Goal: Obtain resource: Obtain resource

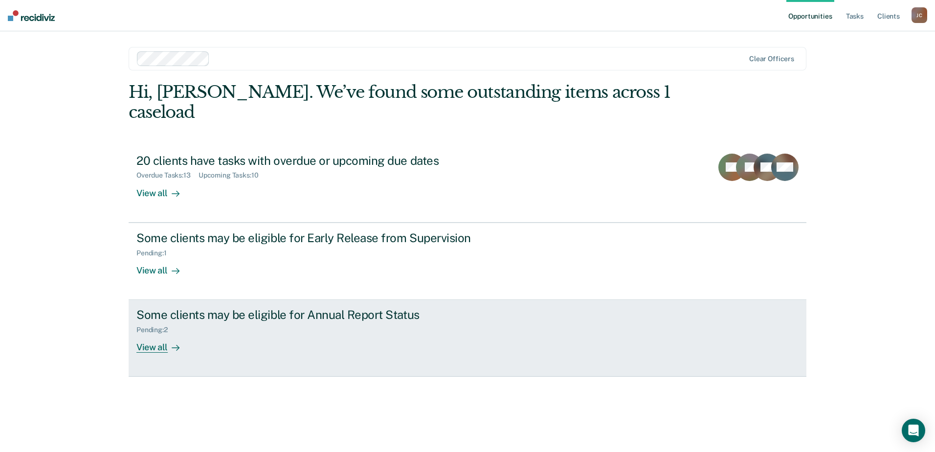
click at [333, 314] on div "Some clients may be eligible for Annual Report Status Pending : 2 View all" at bounding box center [319, 329] width 367 height 45
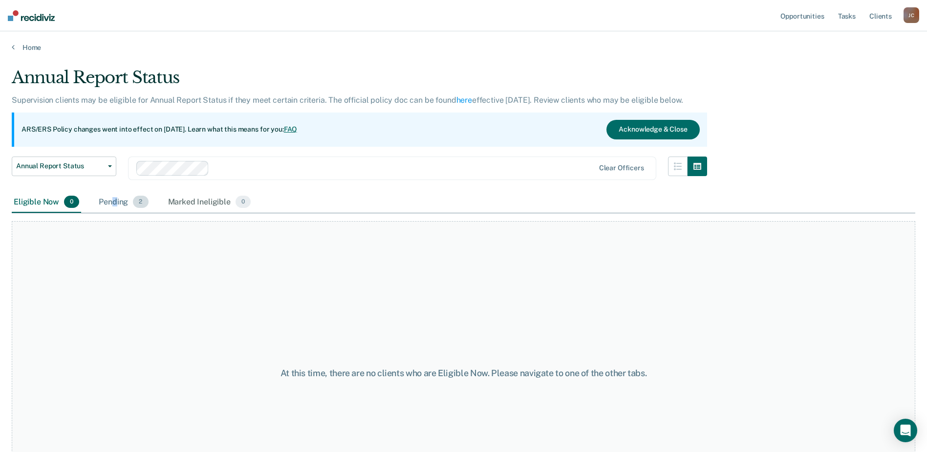
click at [115, 198] on div "Pending 2" at bounding box center [123, 203] width 53 height 22
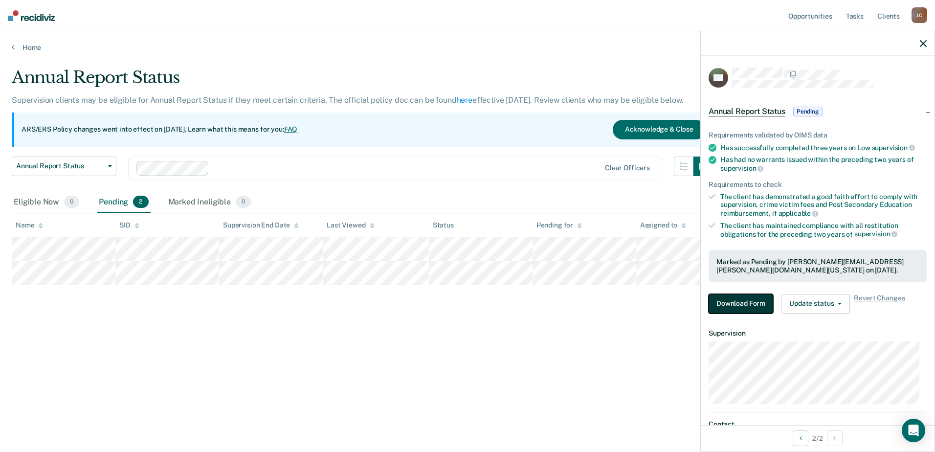
click at [762, 307] on button "Download Form" at bounding box center [740, 304] width 65 height 20
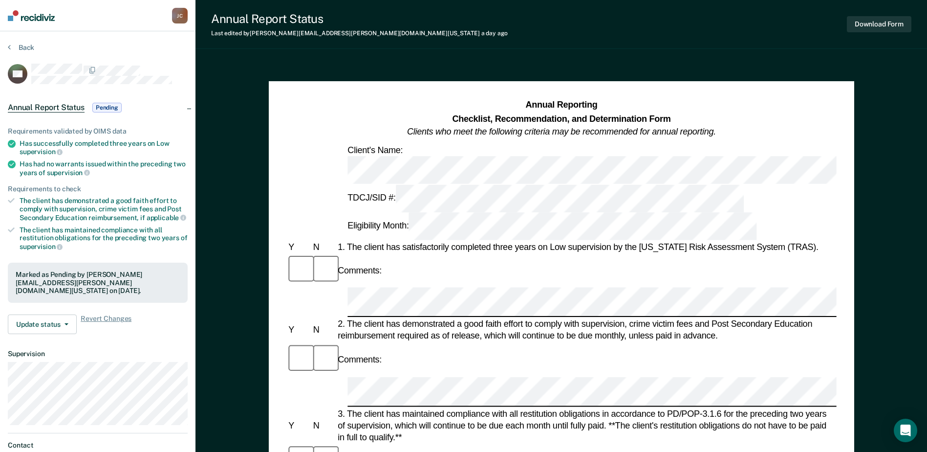
click at [307, 153] on div "Client's Name:" at bounding box center [561, 164] width 550 height 40
click at [346, 184] on div "TDCJ/SID #:" at bounding box center [546, 198] width 400 height 28
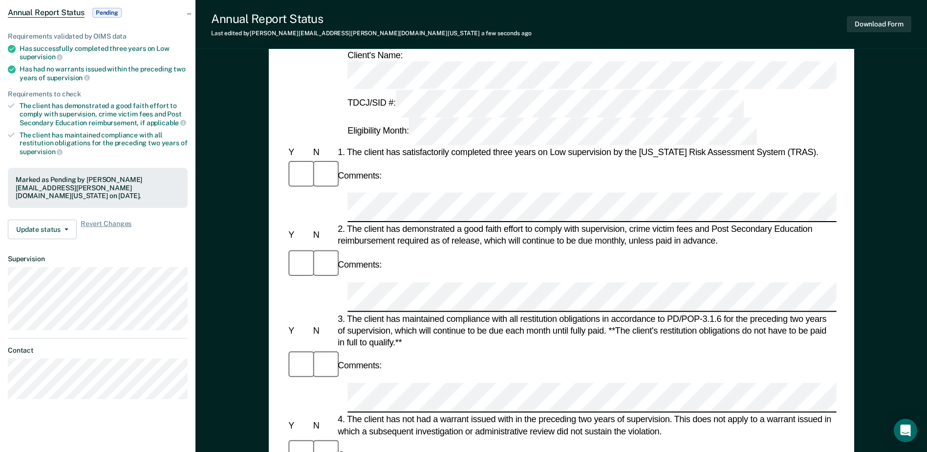
scroll to position [98, 0]
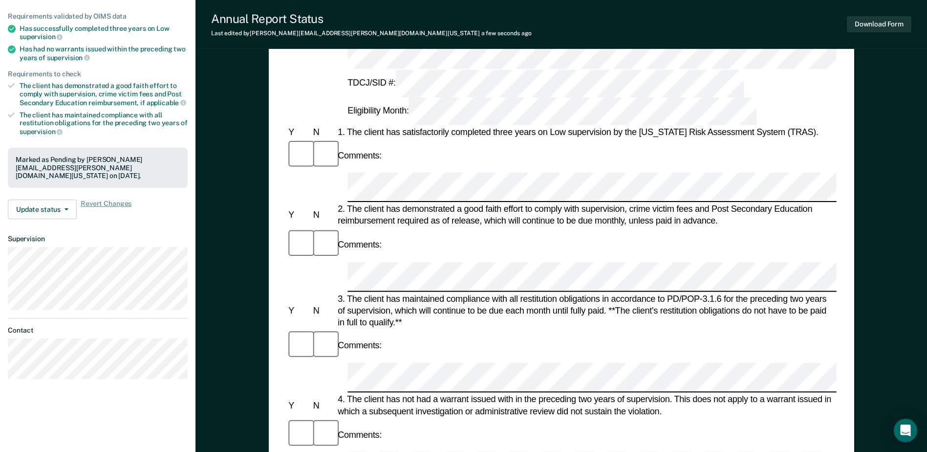
scroll to position [0, 0]
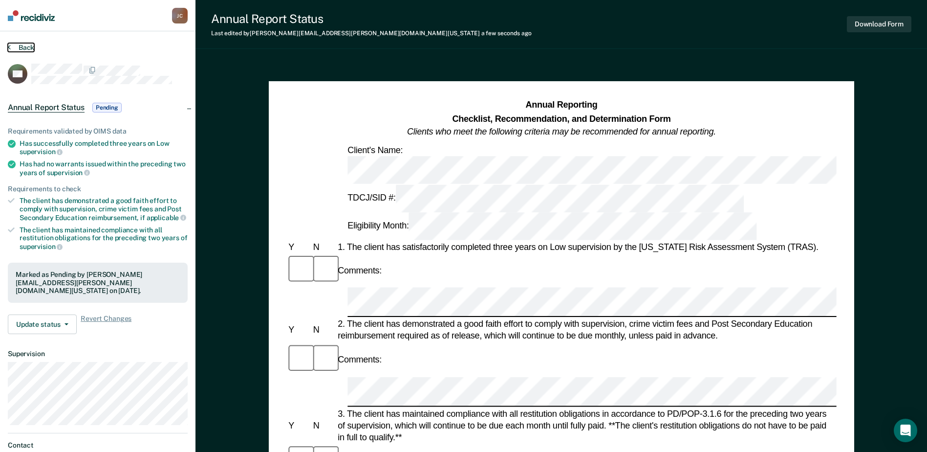
click at [23, 45] on button "Back" at bounding box center [21, 47] width 26 height 9
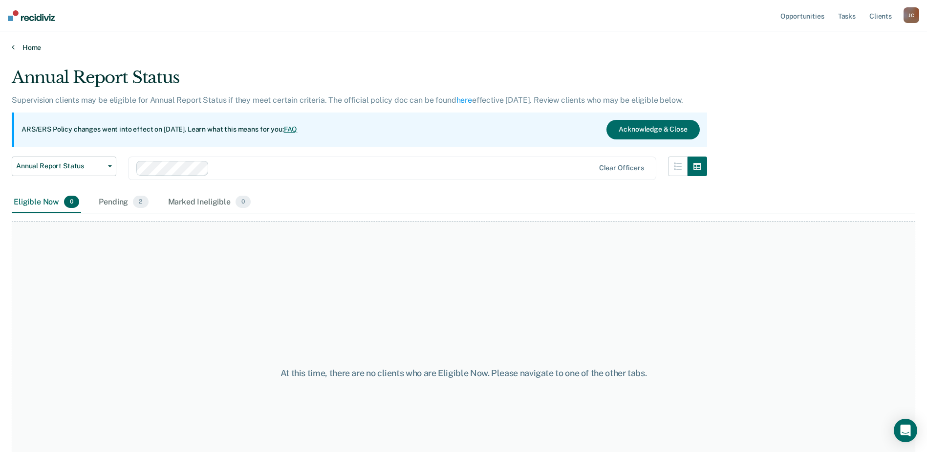
click at [34, 43] on link "Home" at bounding box center [464, 47] width 904 height 9
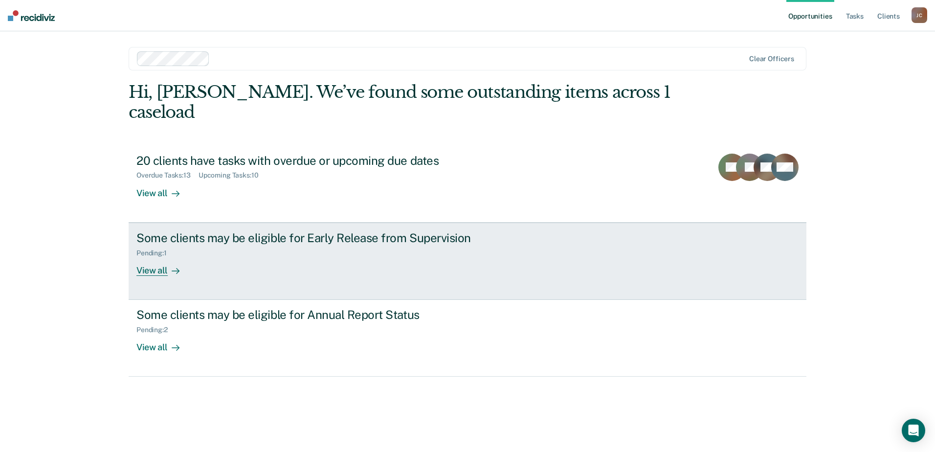
click at [204, 231] on div "Some clients may be eligible for Early Release from Supervision" at bounding box center [307, 238] width 343 height 14
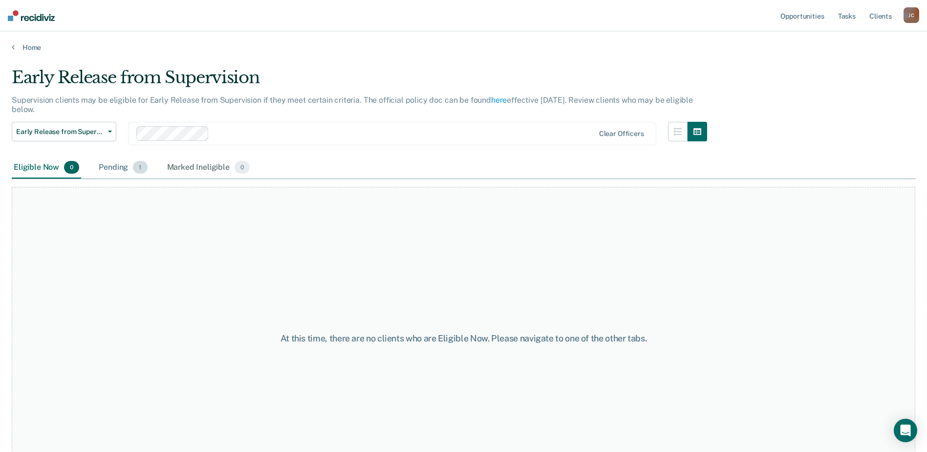
click at [118, 168] on div "Pending 1" at bounding box center [123, 168] width 52 height 22
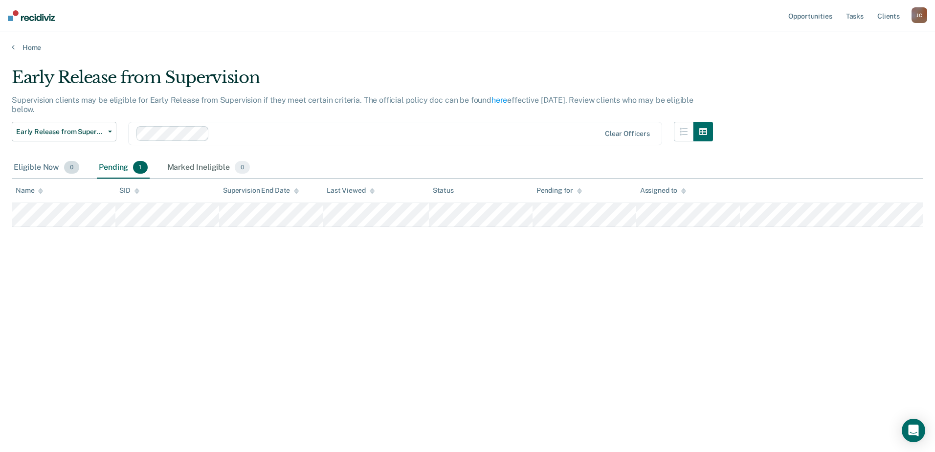
click at [37, 163] on div "Eligible Now 0" at bounding box center [46, 168] width 69 height 22
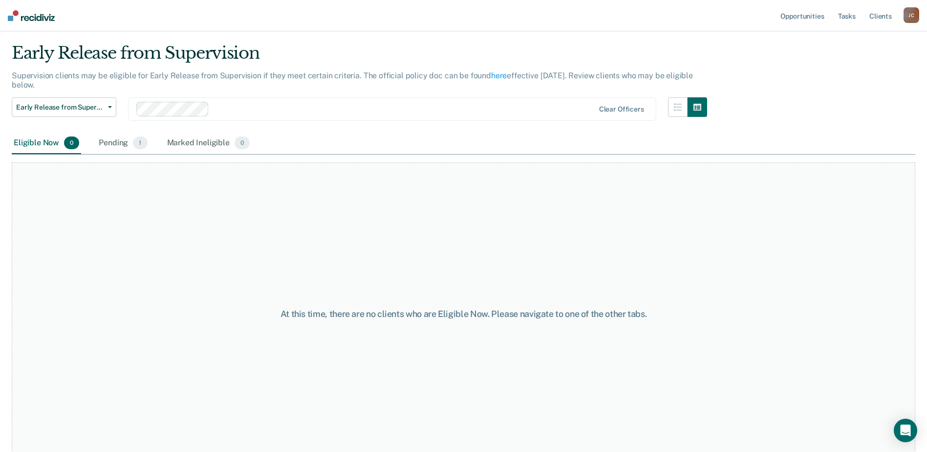
scroll to position [38, 0]
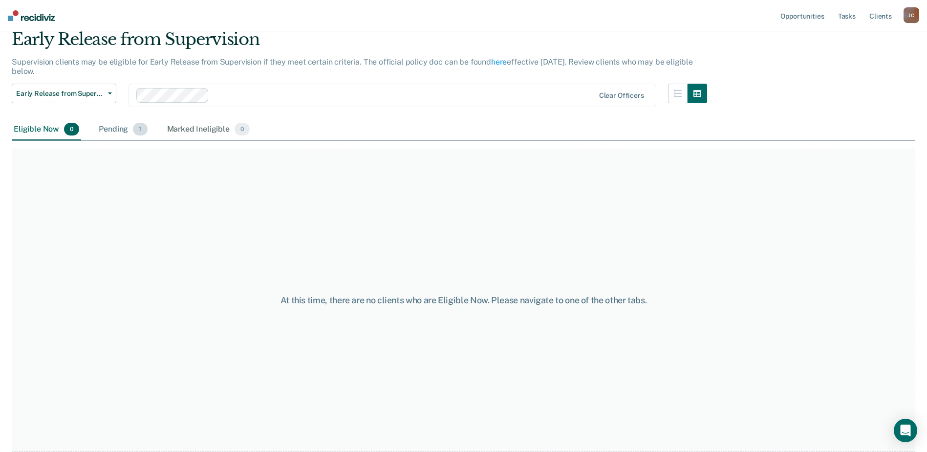
click at [121, 128] on div "Pending 1" at bounding box center [123, 130] width 52 height 22
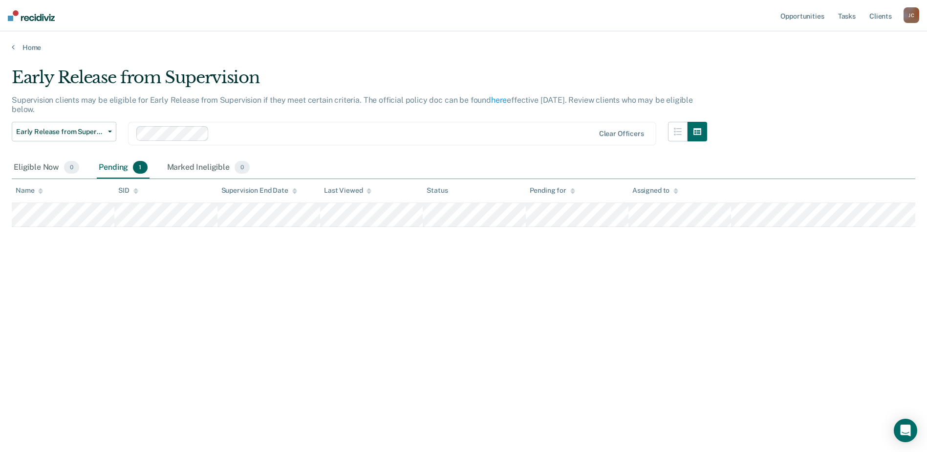
scroll to position [0, 0]
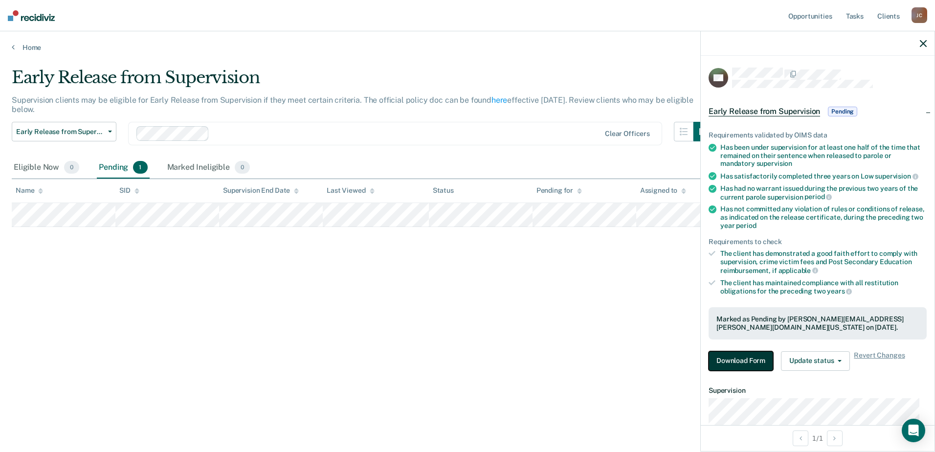
click at [740, 363] on button "Download Form" at bounding box center [740, 361] width 65 height 20
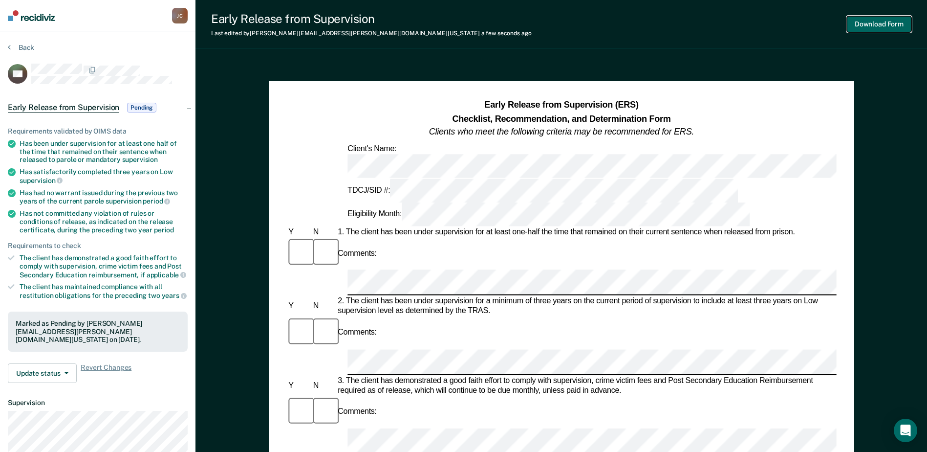
click at [870, 19] on button "Download Form" at bounding box center [879, 24] width 65 height 16
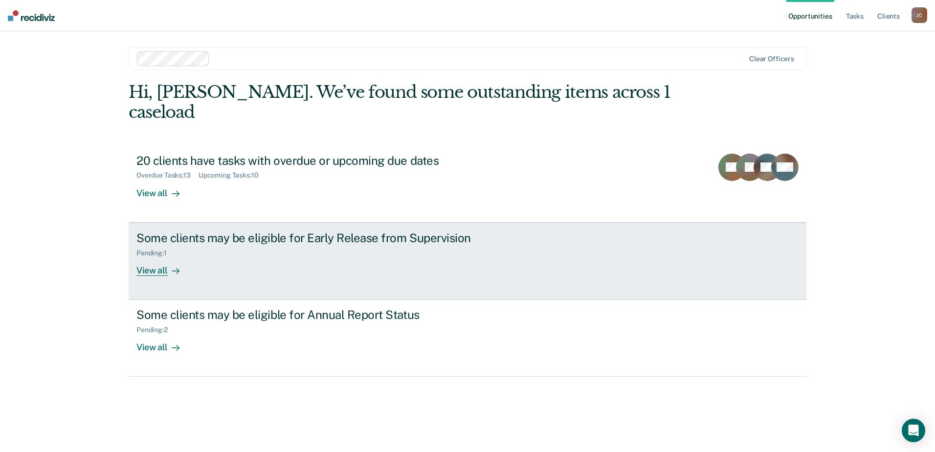
click at [185, 222] on link "Some clients may be eligible for Early Release from Supervision Pending : 1 Vie…" at bounding box center [467, 260] width 677 height 77
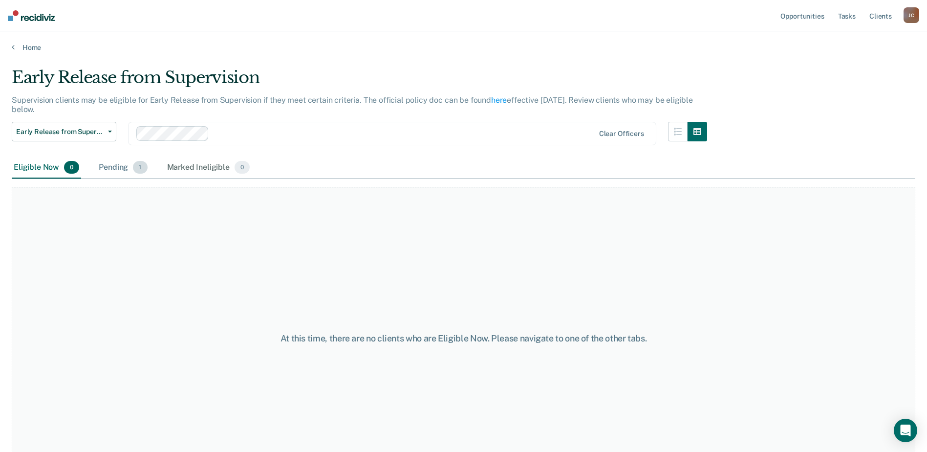
click at [107, 168] on div "Pending 1" at bounding box center [123, 168] width 52 height 22
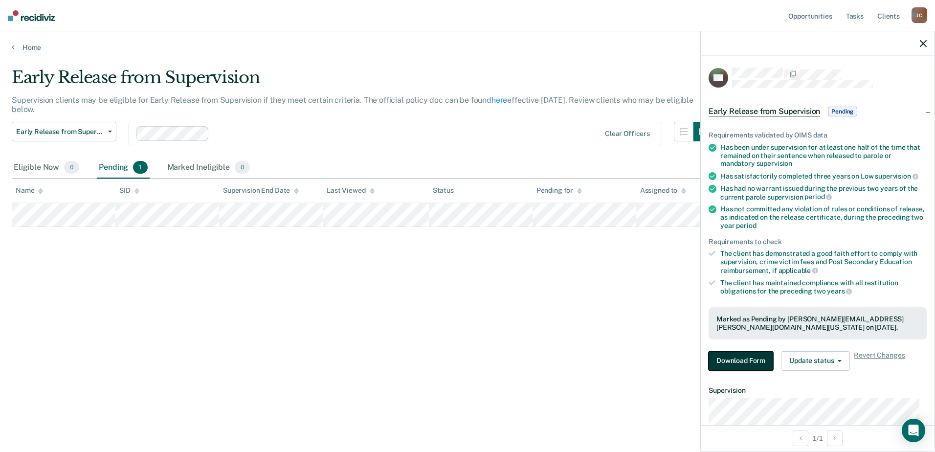
click at [747, 360] on button "Download Form" at bounding box center [740, 361] width 65 height 20
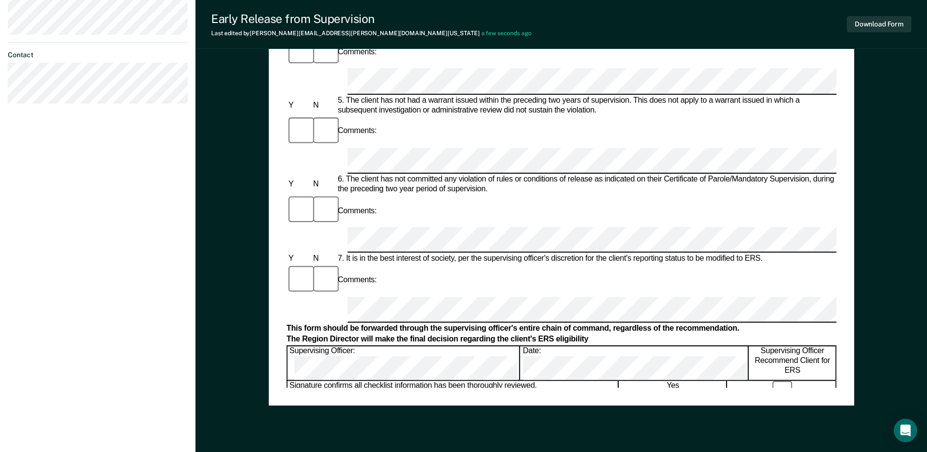
scroll to position [469, 0]
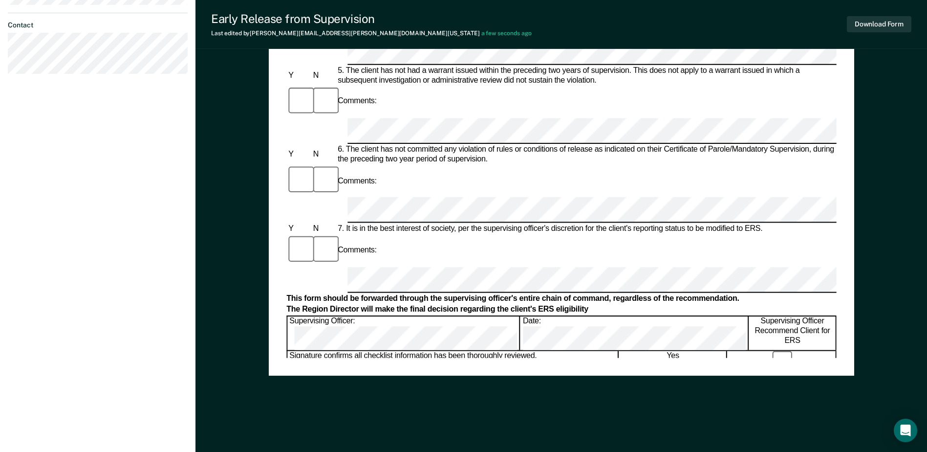
click at [332, 327] on form "Early Release from Supervision (ERS) Checklist, Recommendation, and Determinati…" at bounding box center [561, 208] width 550 height 1157
click at [567, 385] on div "Early Release from Supervision (ERS) Checklist, Recommendation, and Determinati…" at bounding box center [562, 22] width 586 height 828
click at [857, 25] on button "Download Form" at bounding box center [879, 24] width 65 height 16
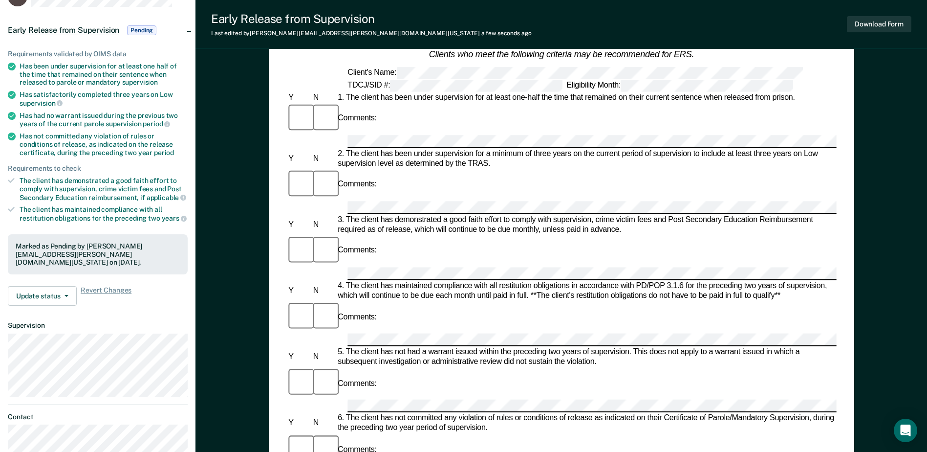
scroll to position [0, 0]
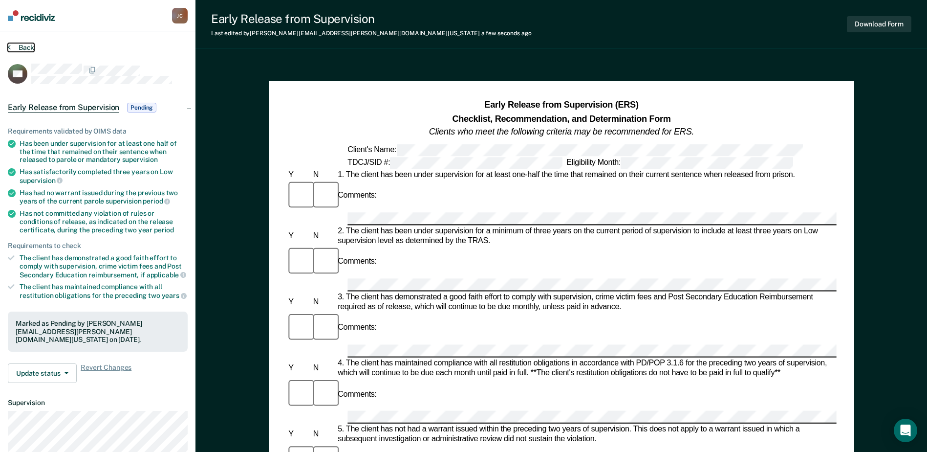
click at [24, 44] on button "Back" at bounding box center [21, 47] width 26 height 9
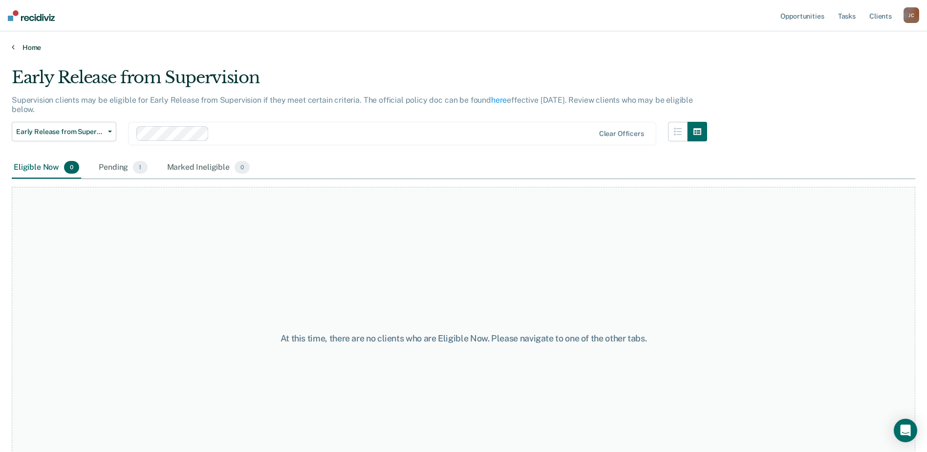
click at [34, 46] on link "Home" at bounding box center [464, 47] width 904 height 9
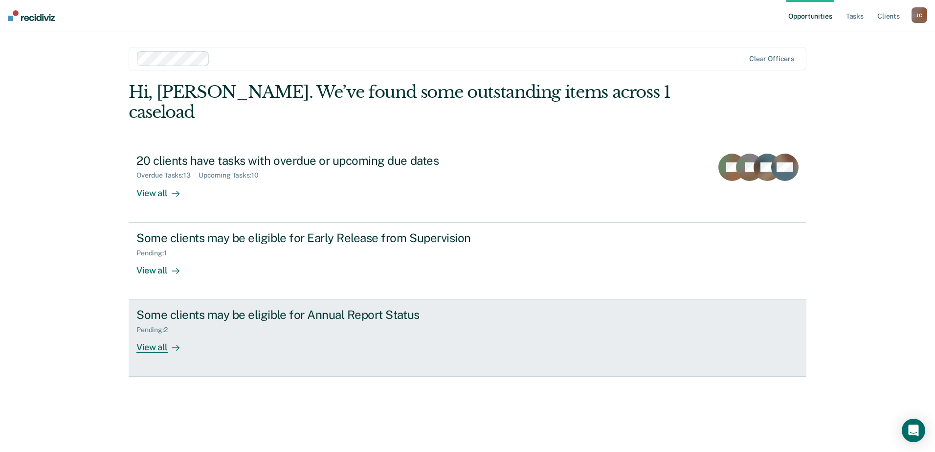
click at [185, 322] on div "Pending : 2" at bounding box center [307, 328] width 343 height 12
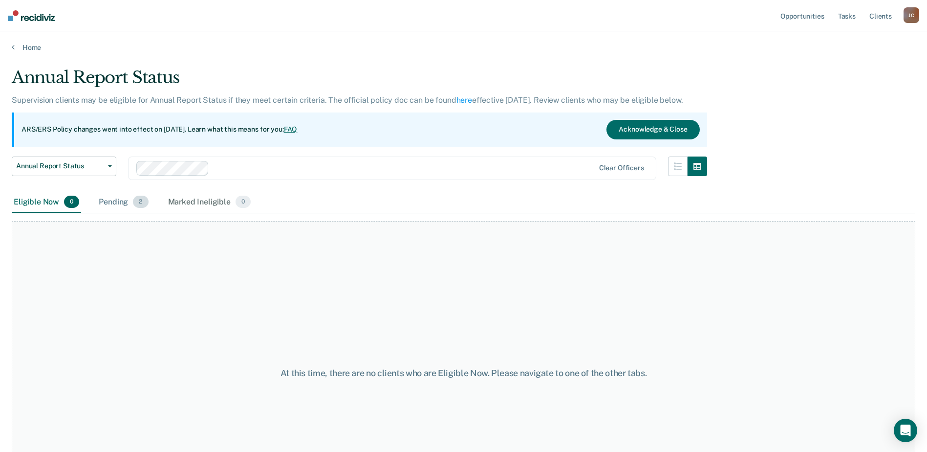
click at [119, 195] on div "Pending 2" at bounding box center [123, 203] width 53 height 22
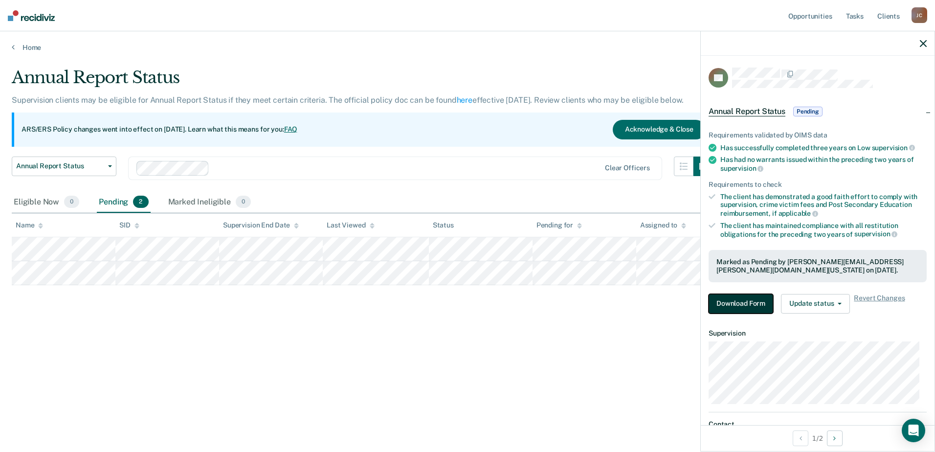
click at [740, 305] on button "Download Form" at bounding box center [740, 304] width 65 height 20
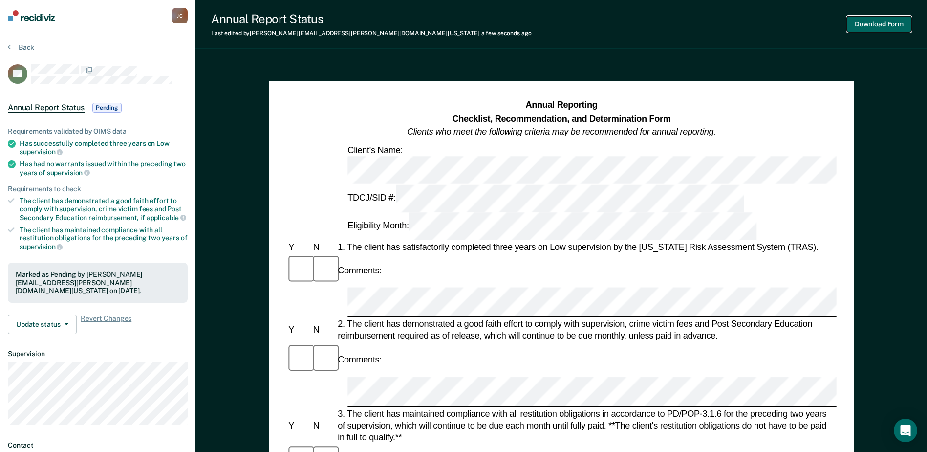
click at [876, 21] on button "Download Form" at bounding box center [879, 24] width 65 height 16
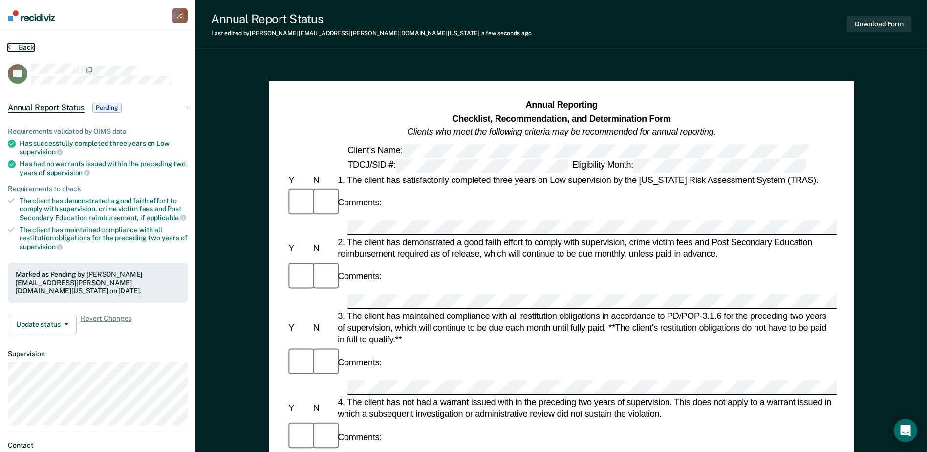
click at [21, 49] on button "Back" at bounding box center [21, 47] width 26 height 9
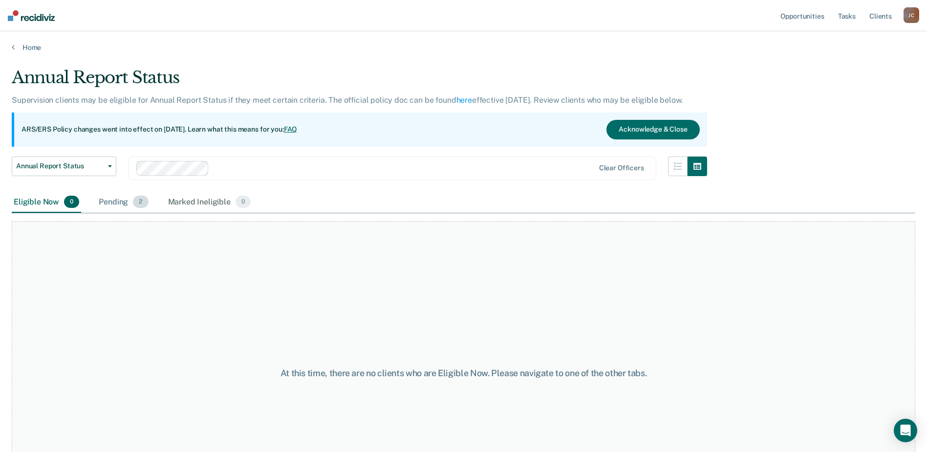
click at [106, 203] on div "Pending 2" at bounding box center [123, 203] width 53 height 22
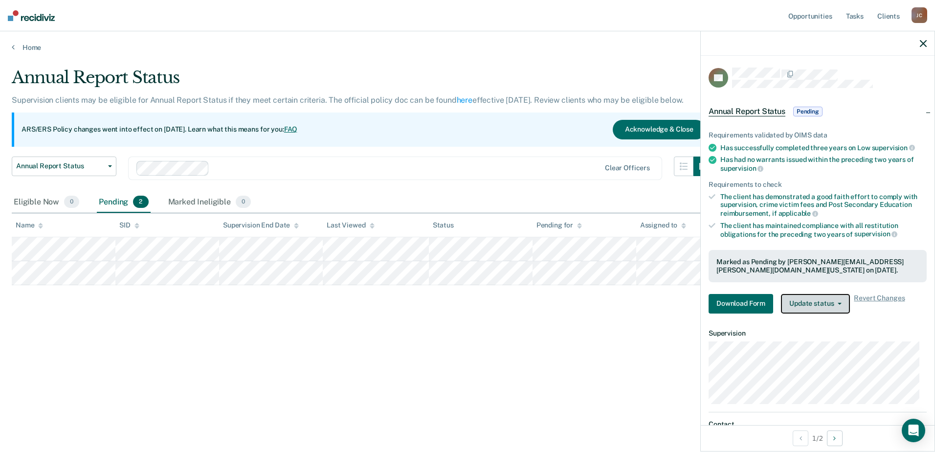
click at [840, 303] on icon "button" at bounding box center [839, 304] width 4 height 2
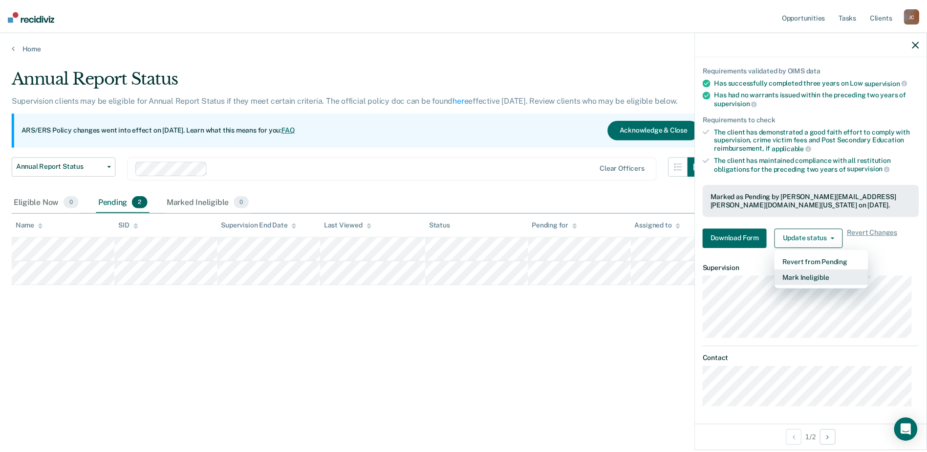
scroll to position [66, 0]
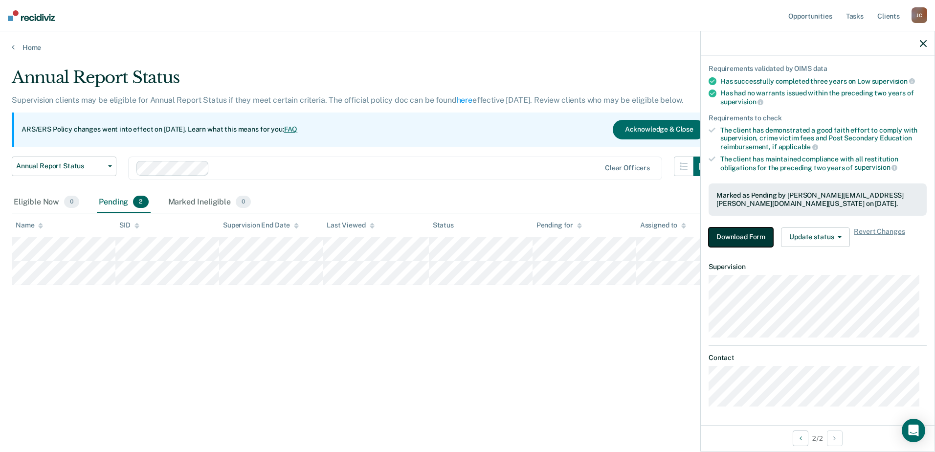
click at [718, 233] on button "Download Form" at bounding box center [740, 237] width 65 height 20
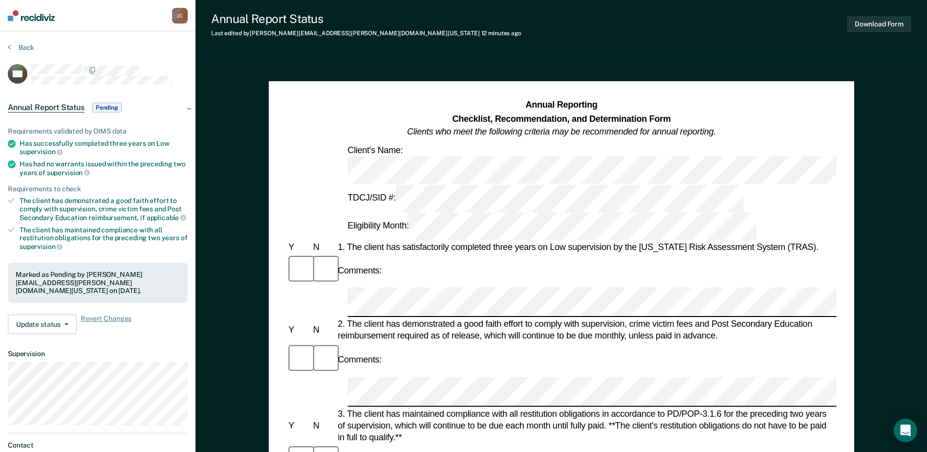
click at [385, 156] on div "Client's Name:" at bounding box center [757, 164] width 823 height 40
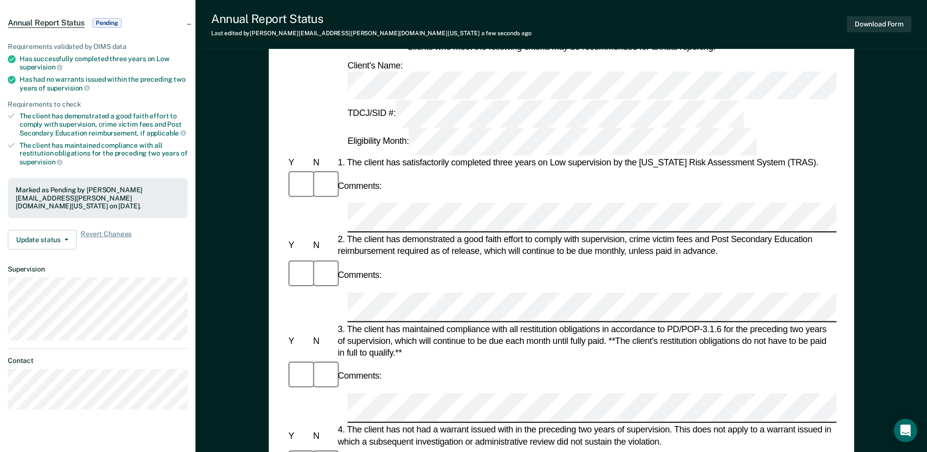
scroll to position [98, 0]
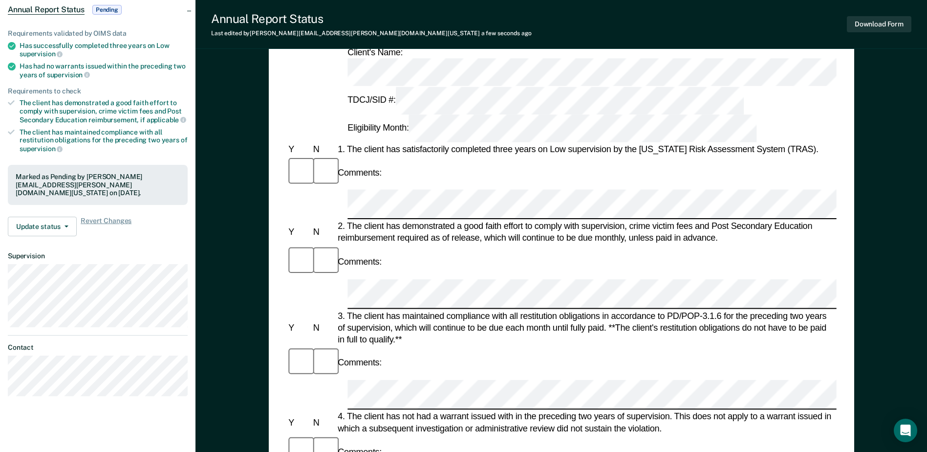
click at [277, 383] on div "Annual Reporting Checklist, Recommendation, and Determination Form Clients who …" at bounding box center [562, 364] width 586 height 763
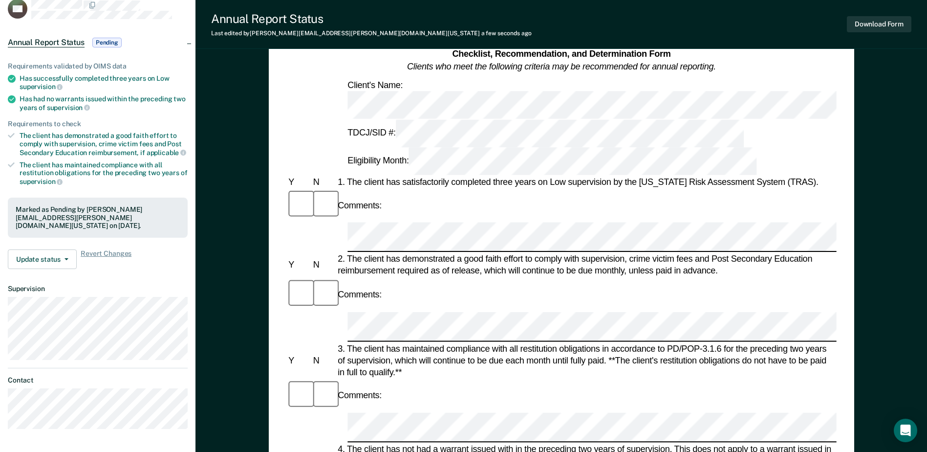
scroll to position [49, 0]
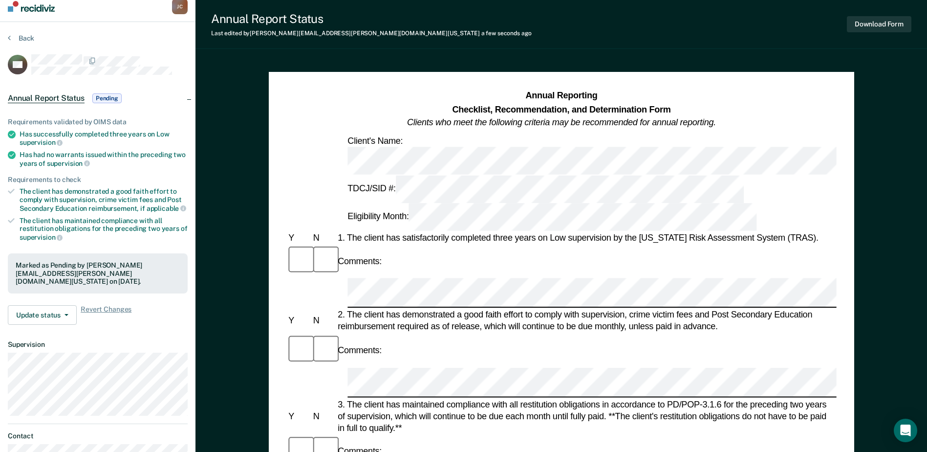
scroll to position [0, 0]
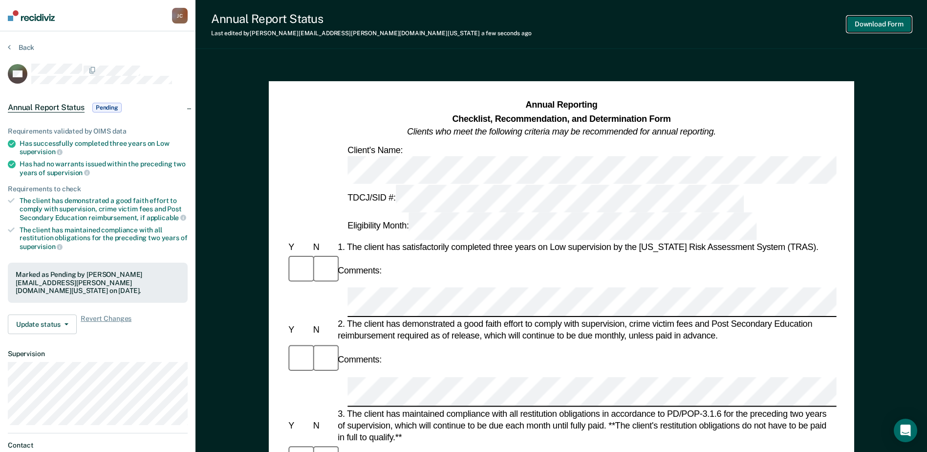
click at [879, 24] on button "Download Form" at bounding box center [879, 24] width 65 height 16
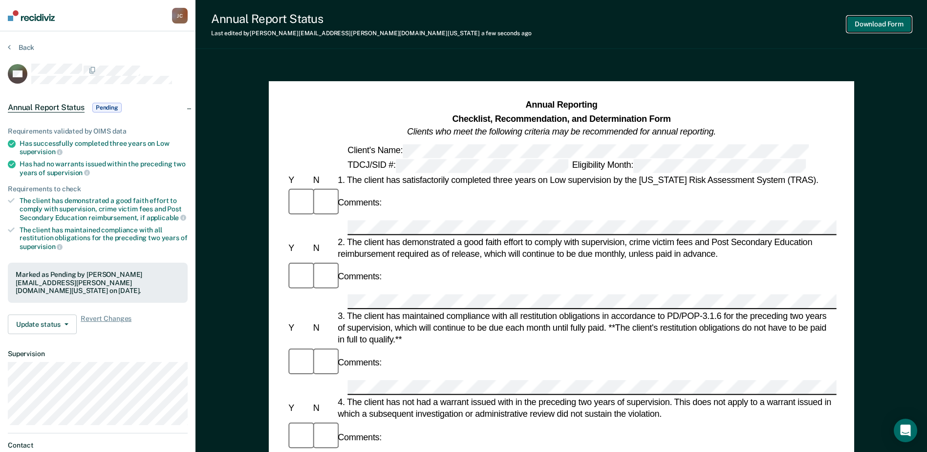
click at [891, 26] on button "Download Form" at bounding box center [879, 24] width 65 height 16
